Goal: Transaction & Acquisition: Purchase product/service

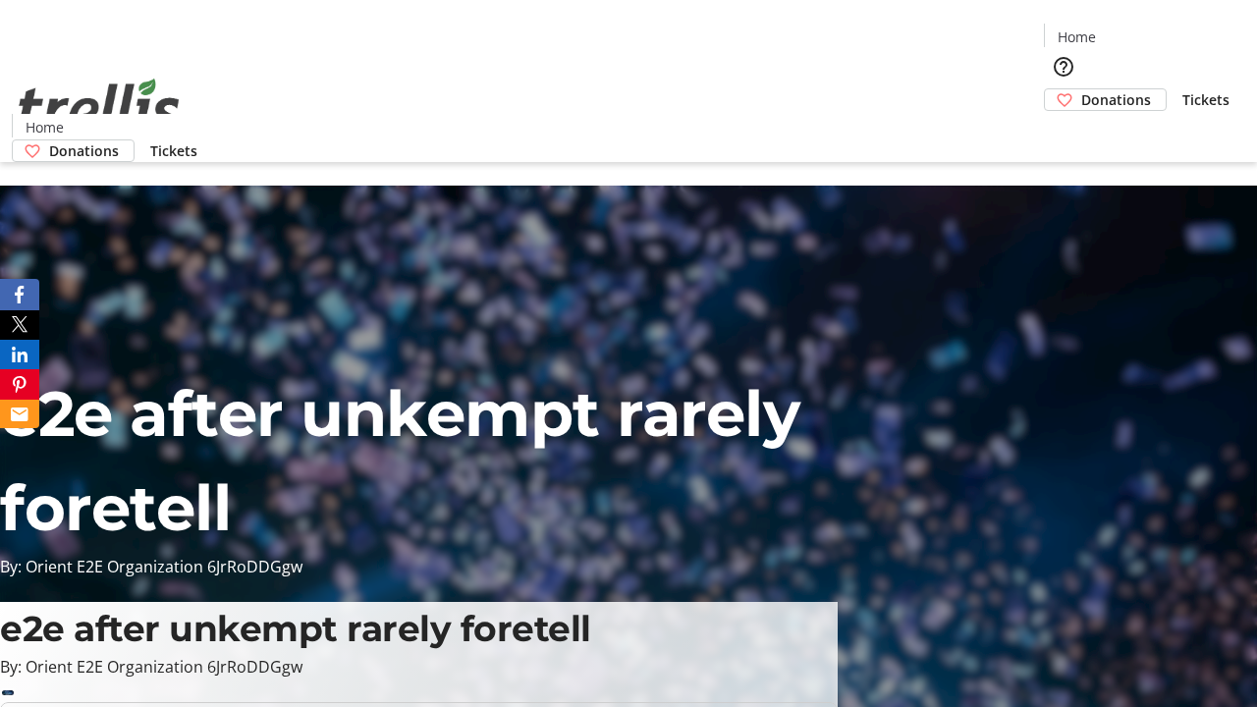
click at [1081, 89] on span "Donations" at bounding box center [1116, 99] width 70 height 21
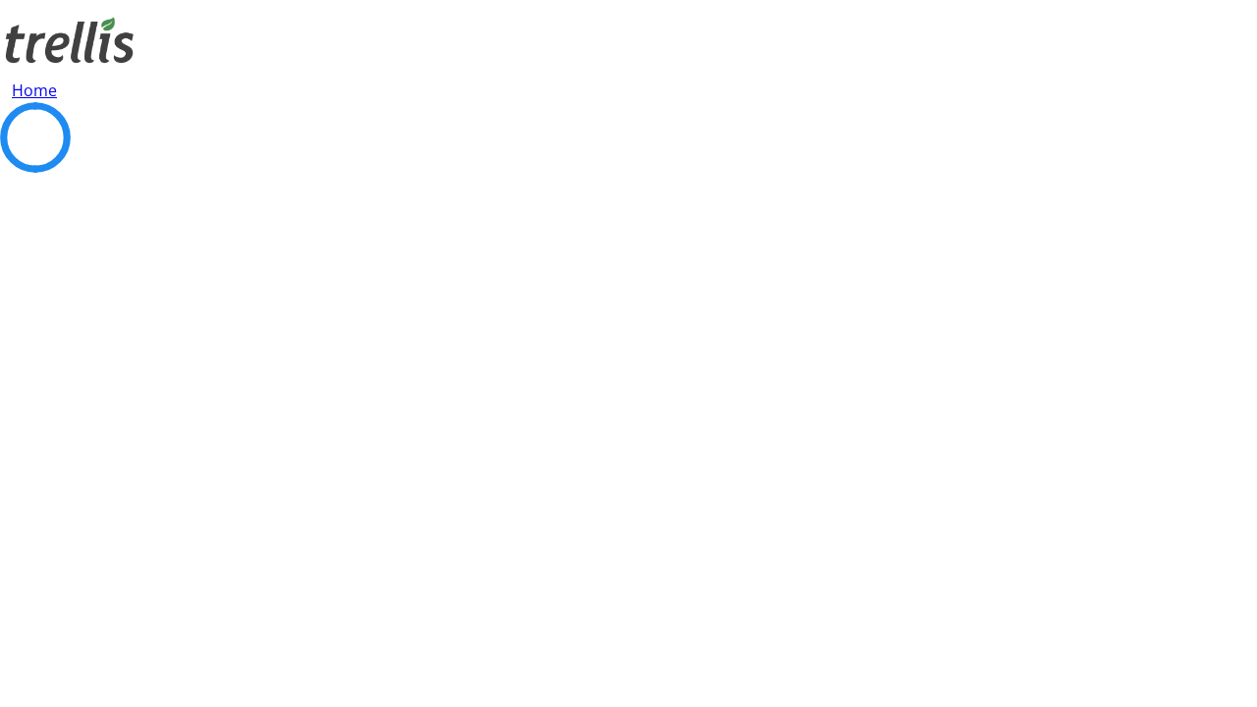
select select "CA"
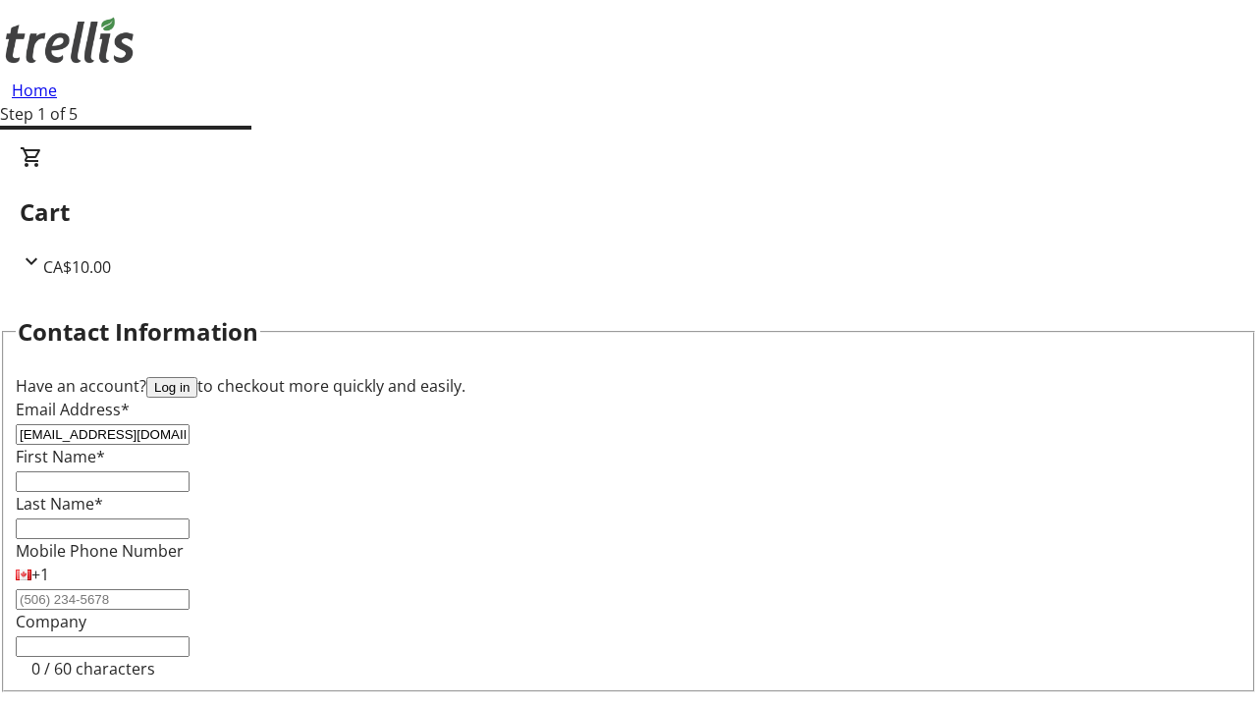
type input "[EMAIL_ADDRESS][DOMAIN_NAME]"
type input "Karina"
type input "[PERSON_NAME]"
type input "[STREET_ADDRESS][PERSON_NAME]"
type input "Kelowna"
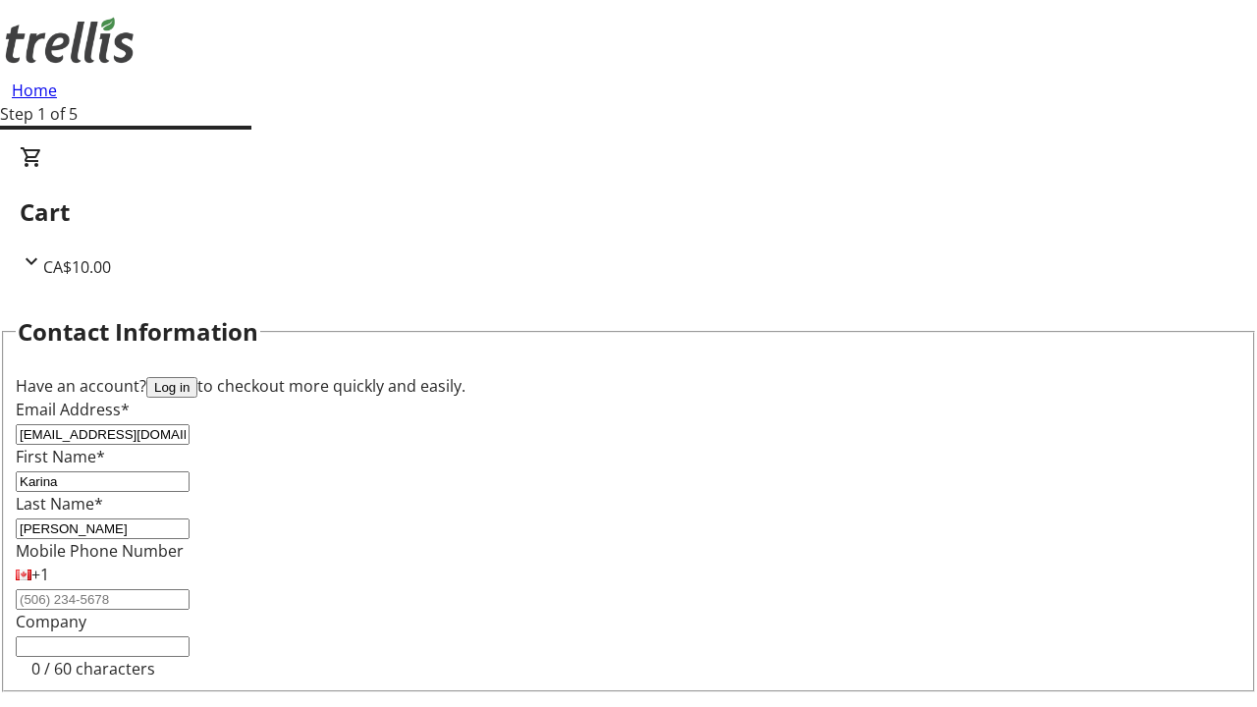
select select "BC"
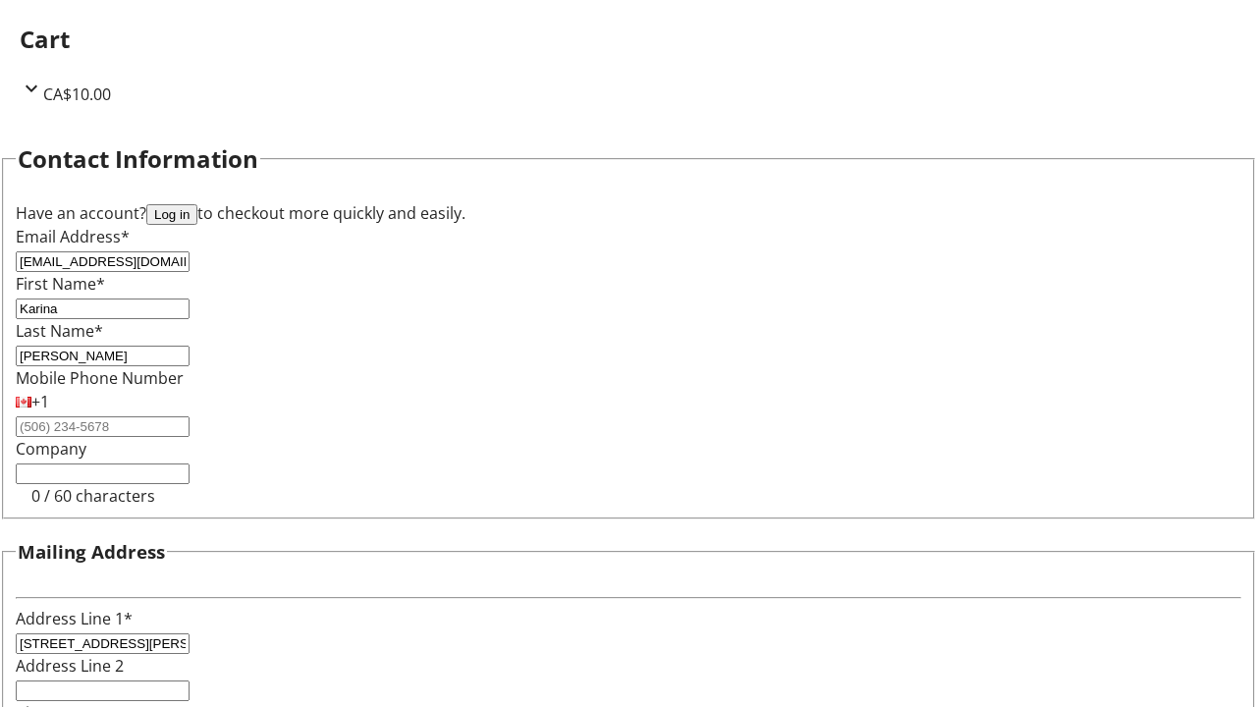
type input "Kelowna"
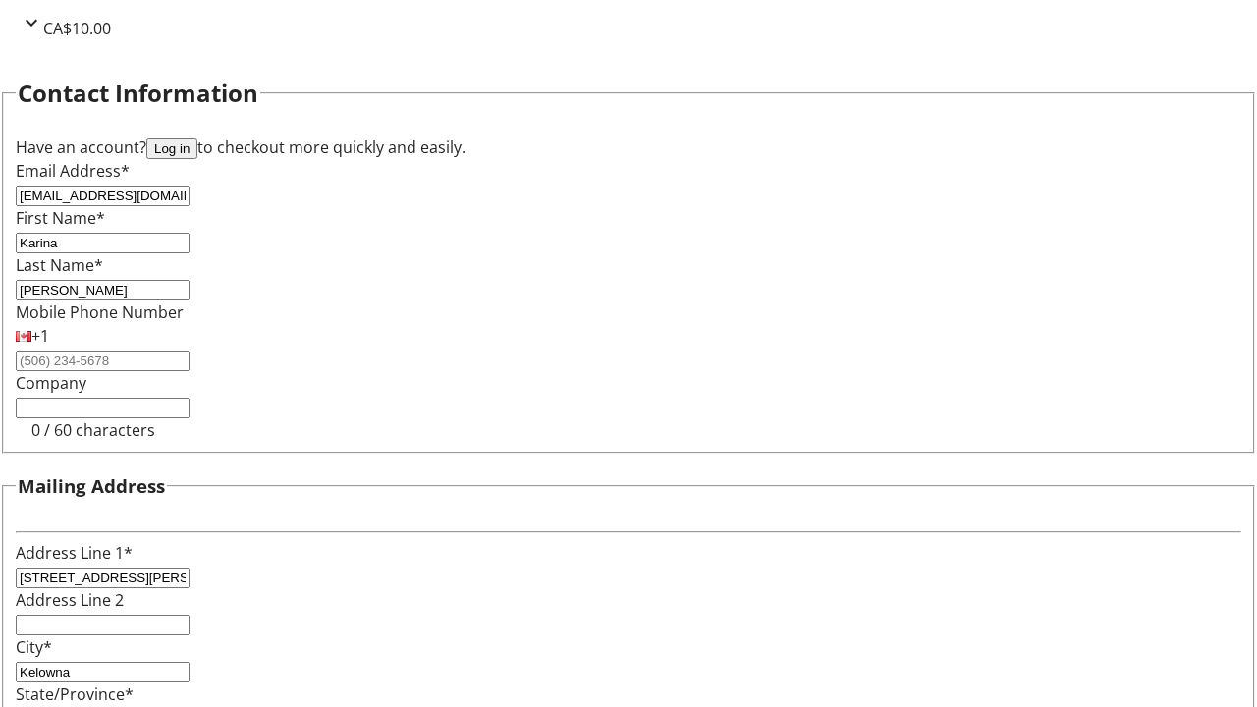
type input "V1Y 0C2"
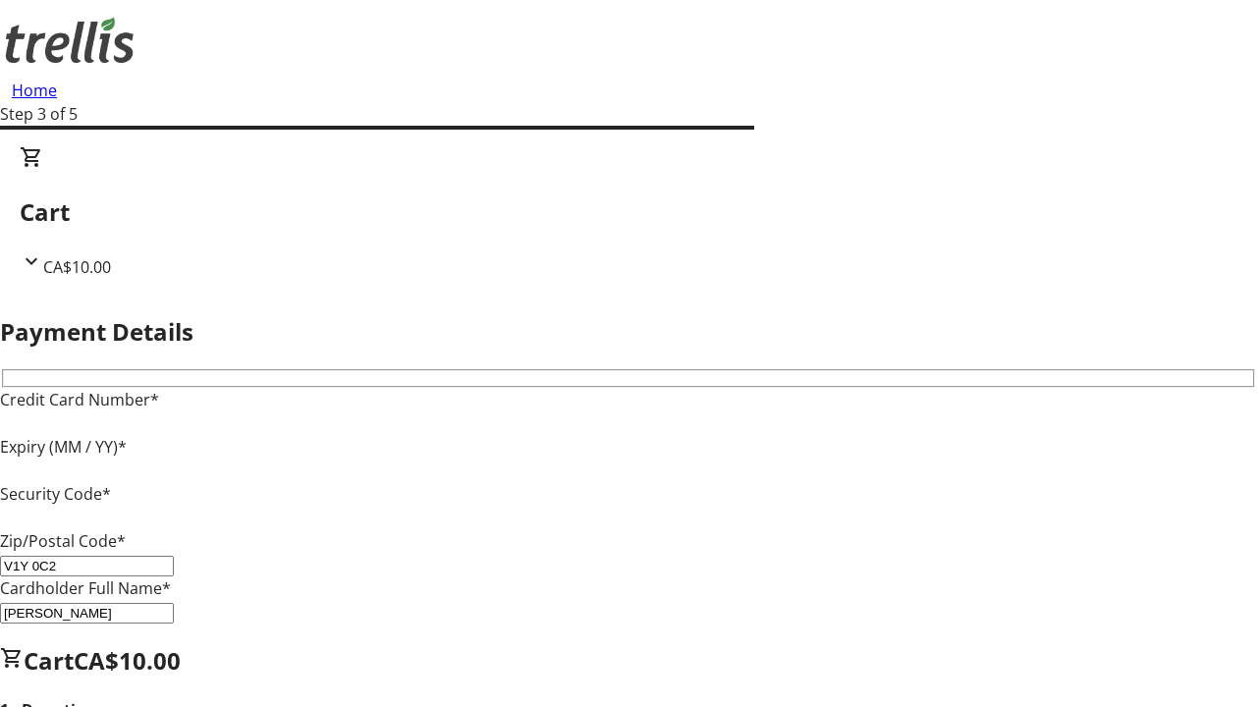
type input "V1Y 0C2"
